Goal: Transaction & Acquisition: Purchase product/service

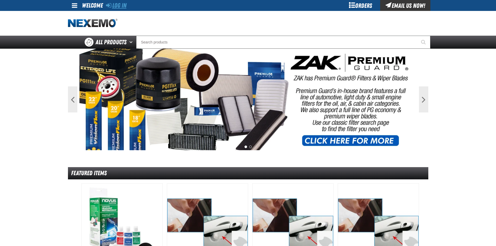
click at [120, 5] on link "Log In" at bounding box center [116, 5] width 21 height 7
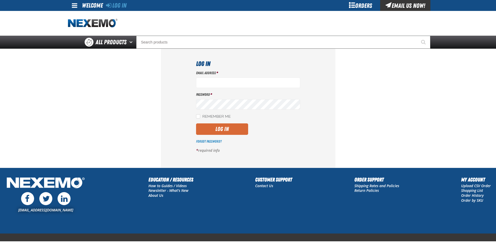
type input "[EMAIL_ADDRESS][DOMAIN_NAME]"
click at [226, 130] on button "Log In" at bounding box center [222, 128] width 52 height 11
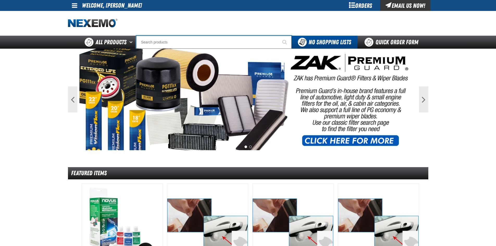
click at [168, 44] on input "Search" at bounding box center [213, 42] width 155 height 13
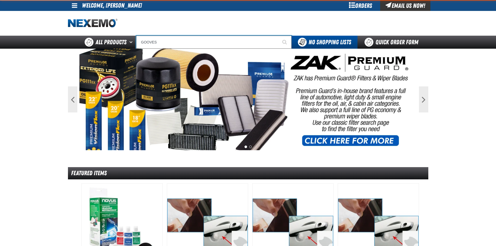
type input "GOOVES"
click at [278, 36] on button "Start Searching" at bounding box center [284, 42] width 13 height 13
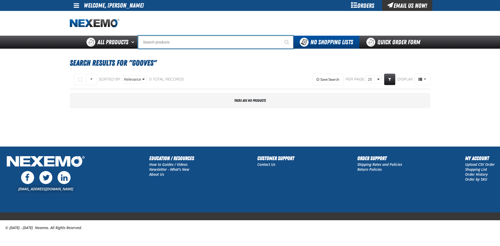
click at [163, 40] on input "Search" at bounding box center [215, 42] width 155 height 13
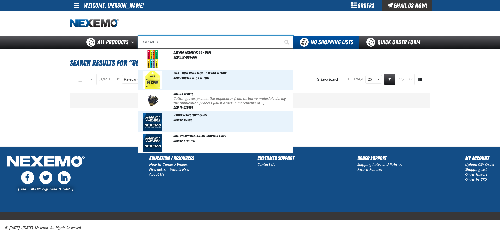
type input "GLOVES"
click at [280, 36] on button "Start Searching" at bounding box center [286, 42] width 13 height 13
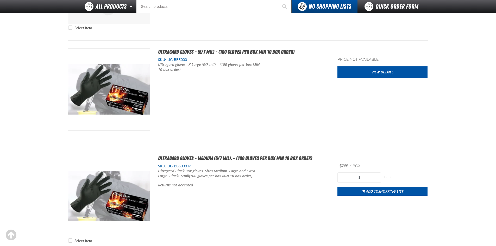
scroll to position [338, 0]
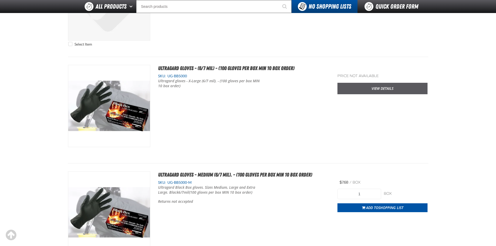
click at [380, 87] on link "View Details" at bounding box center [382, 88] width 90 height 11
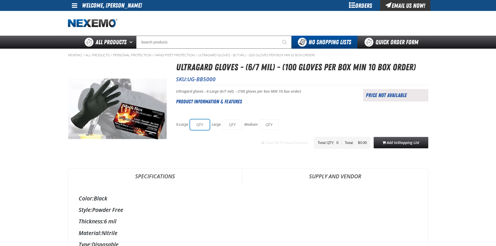
click at [200, 122] on input "text" at bounding box center [200, 124] width 20 height 10
type input "20"
click at [232, 147] on div "Clear All Product Variants Total QTY: 40 | Total: $307.20 Add to Shopping List" at bounding box center [302, 143] width 252 height 12
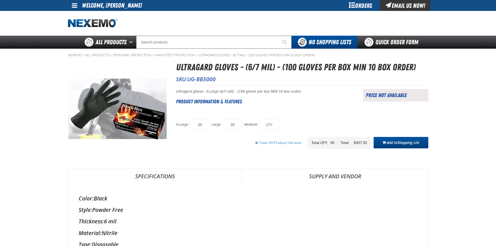
click at [400, 143] on span "Shopping List" at bounding box center [408, 142] width 22 height 5
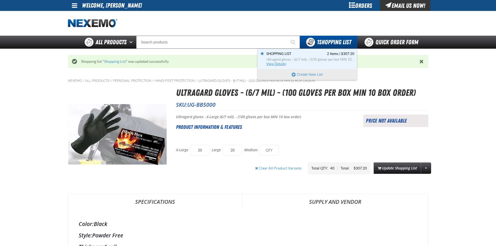
click at [280, 65] on span "View Details" at bounding box center [276, 64] width 21 height 4
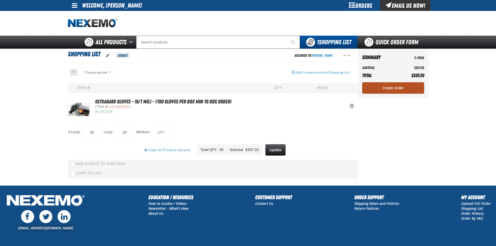
click at [396, 91] on link "Create Order" at bounding box center [393, 87] width 62 height 11
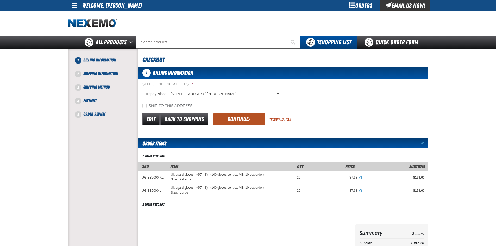
click at [245, 119] on button "Continue" at bounding box center [239, 118] width 52 height 11
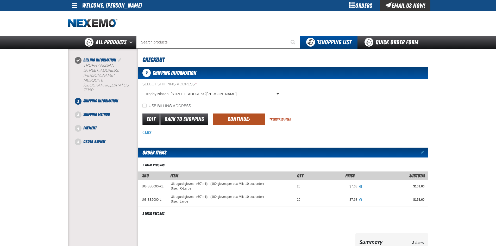
click at [225, 114] on button "Continue" at bounding box center [239, 118] width 52 height 11
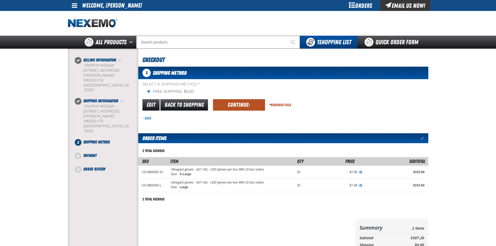
click at [227, 104] on button "Continue" at bounding box center [239, 104] width 52 height 11
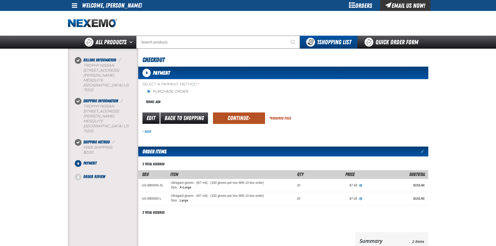
click at [255, 120] on button "Continue" at bounding box center [239, 117] width 52 height 11
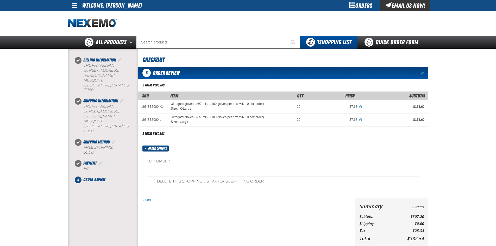
click at [189, 165] on fieldset "PO Number" at bounding box center [283, 169] width 273 height 20
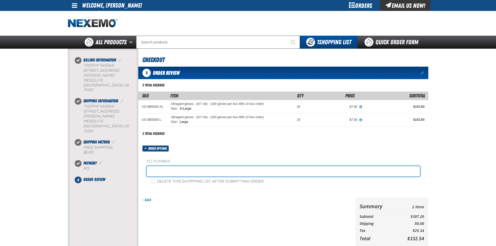
click at [181, 170] on input "text" at bounding box center [283, 171] width 273 height 10
type input "081225G"
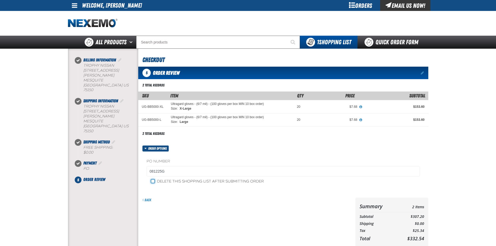
click at [151, 181] on input "Delete this shopping list after submitting order" at bounding box center [153, 181] width 4 height 4
checkbox input "true"
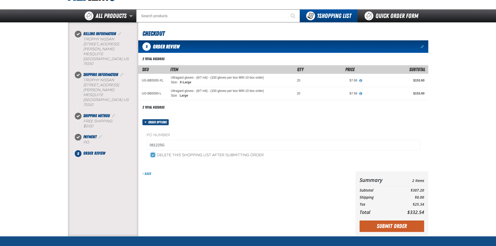
scroll to position [103, 0]
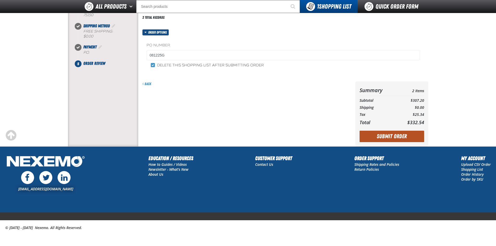
click at [398, 138] on button "Submit Order" at bounding box center [391, 136] width 65 height 11
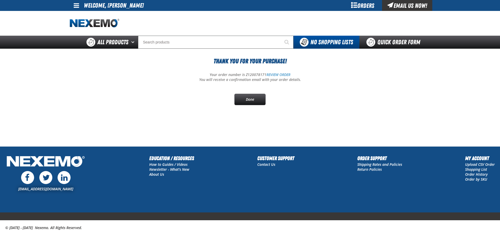
click at [78, 5] on span at bounding box center [76, 5] width 5 height 6
click at [78, 4] on span at bounding box center [76, 5] width 5 height 6
click at [85, 25] on link "Sign Out Sign Out" at bounding box center [81, 25] width 18 height 5
